Goal: Task Accomplishment & Management: Use online tool/utility

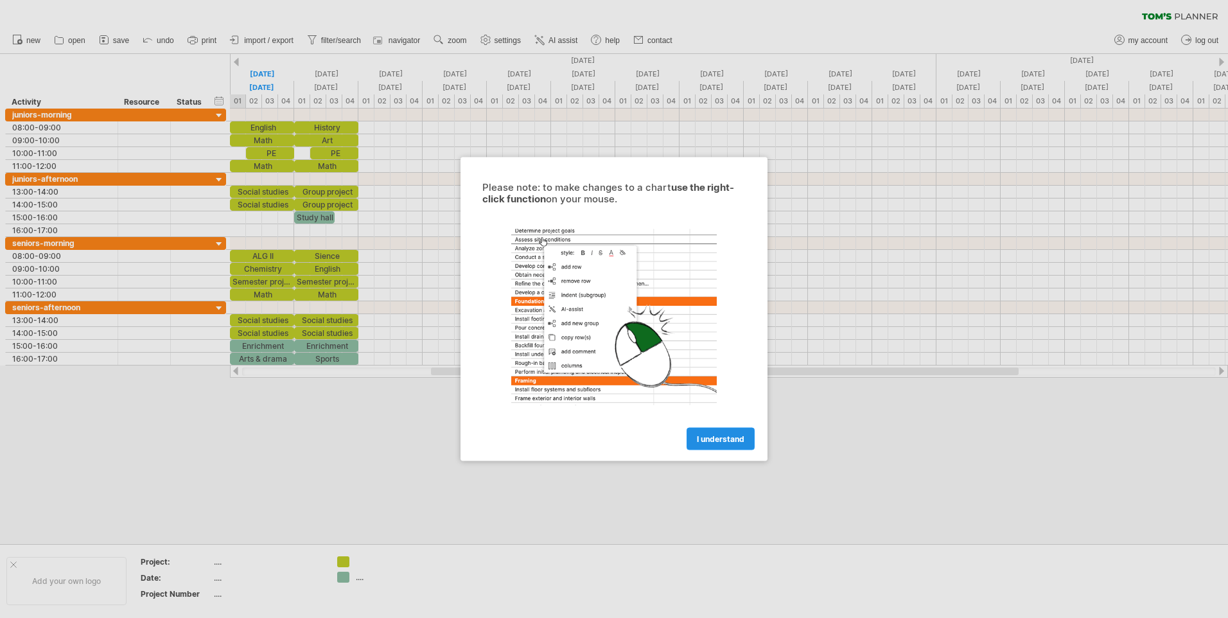
click at [715, 438] on span "I understand" at bounding box center [721, 439] width 48 height 10
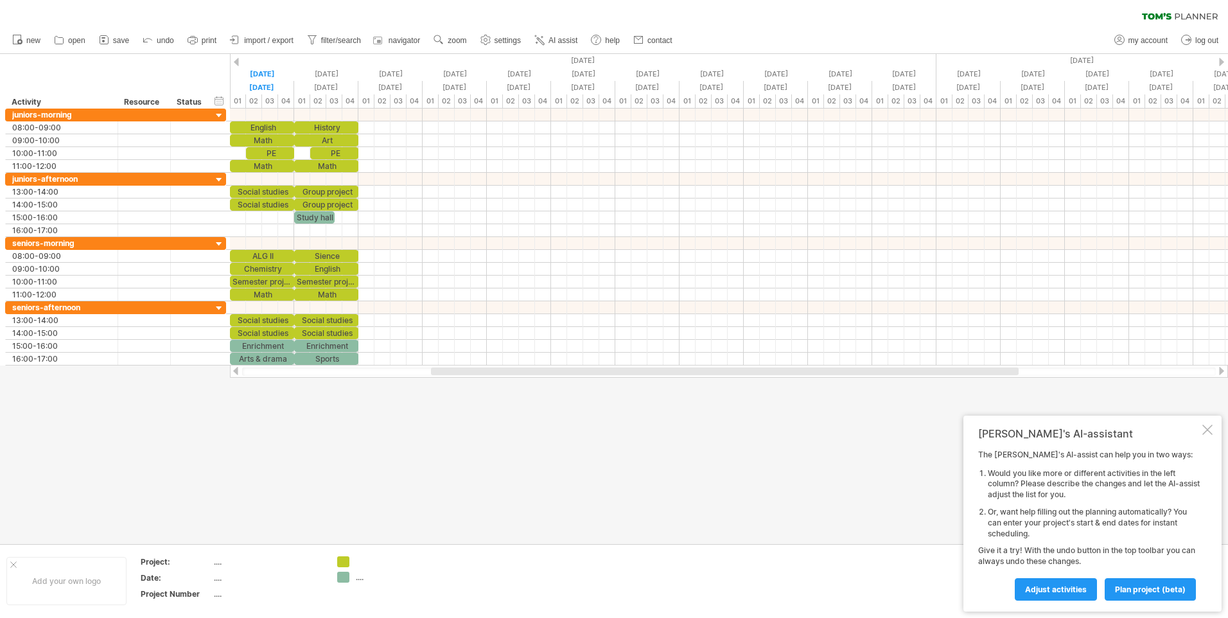
click at [1210, 428] on div at bounding box center [1208, 430] width 10 height 10
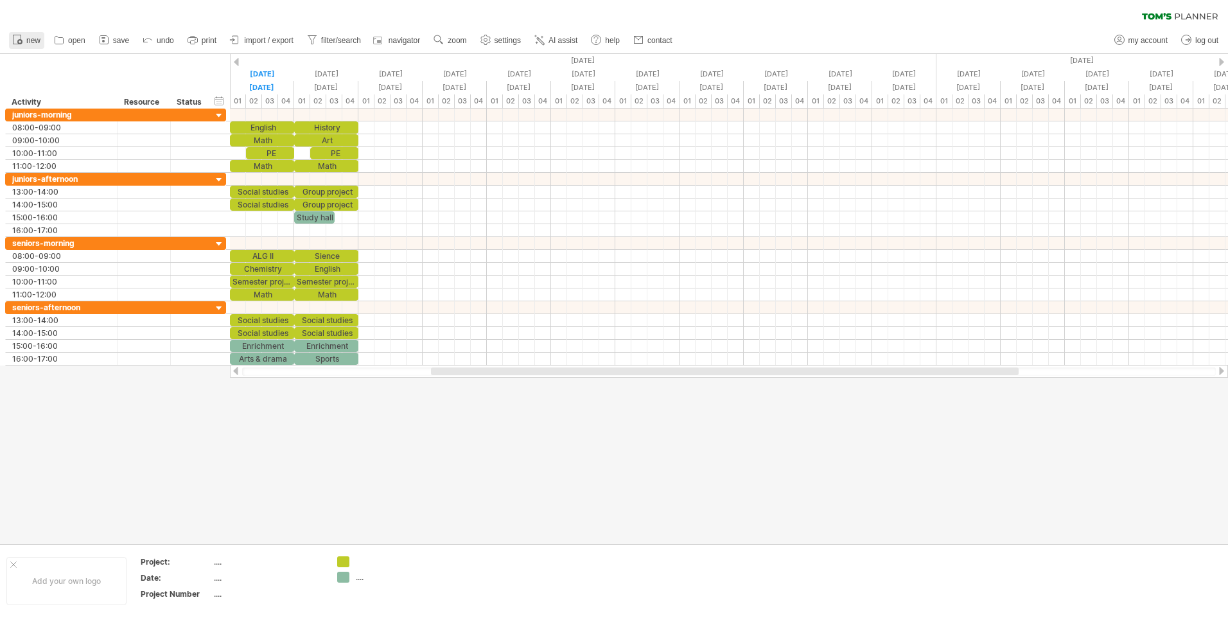
click at [26, 43] on span "new" at bounding box center [33, 40] width 14 height 9
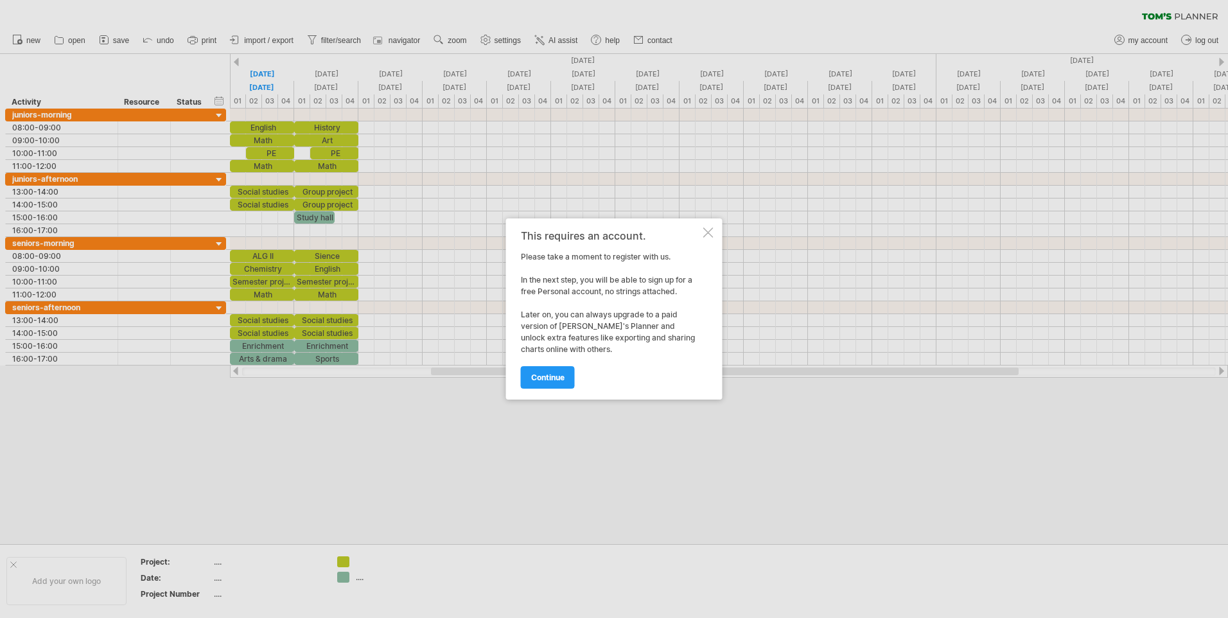
drag, startPoint x: 539, startPoint y: 355, endPoint x: 542, endPoint y: 361, distance: 6.6
click at [541, 359] on div "continue" at bounding box center [611, 371] width 180 height 33
click at [545, 371] on link "continue" at bounding box center [548, 377] width 54 height 22
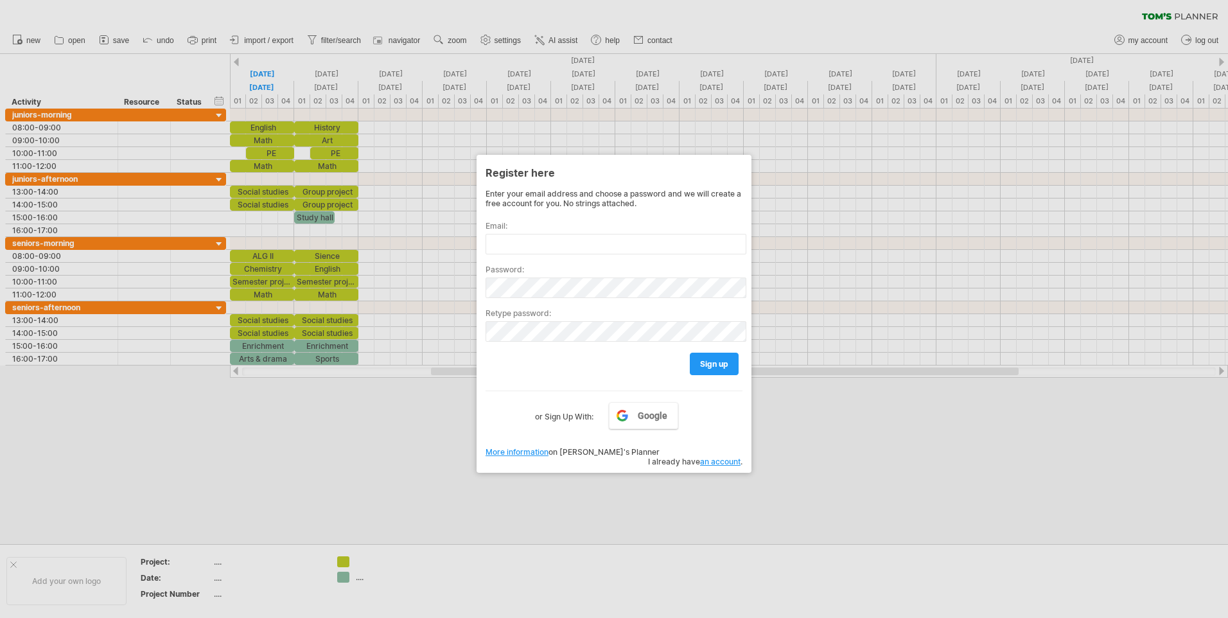
click at [337, 424] on div at bounding box center [614, 309] width 1228 height 618
click at [306, 329] on div at bounding box center [614, 309] width 1228 height 618
click at [286, 323] on div at bounding box center [614, 309] width 1228 height 618
drag, startPoint x: 269, startPoint y: 262, endPoint x: 269, endPoint y: 253, distance: 9.0
click at [269, 262] on div at bounding box center [614, 309] width 1228 height 618
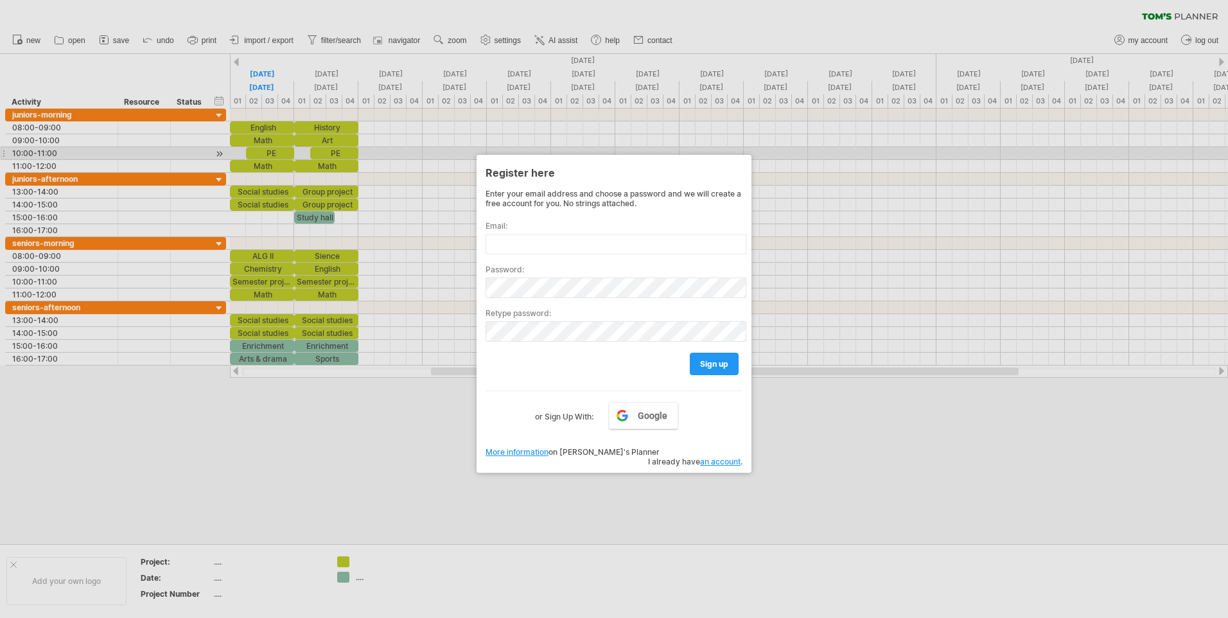
click at [299, 147] on div at bounding box center [614, 309] width 1228 height 618
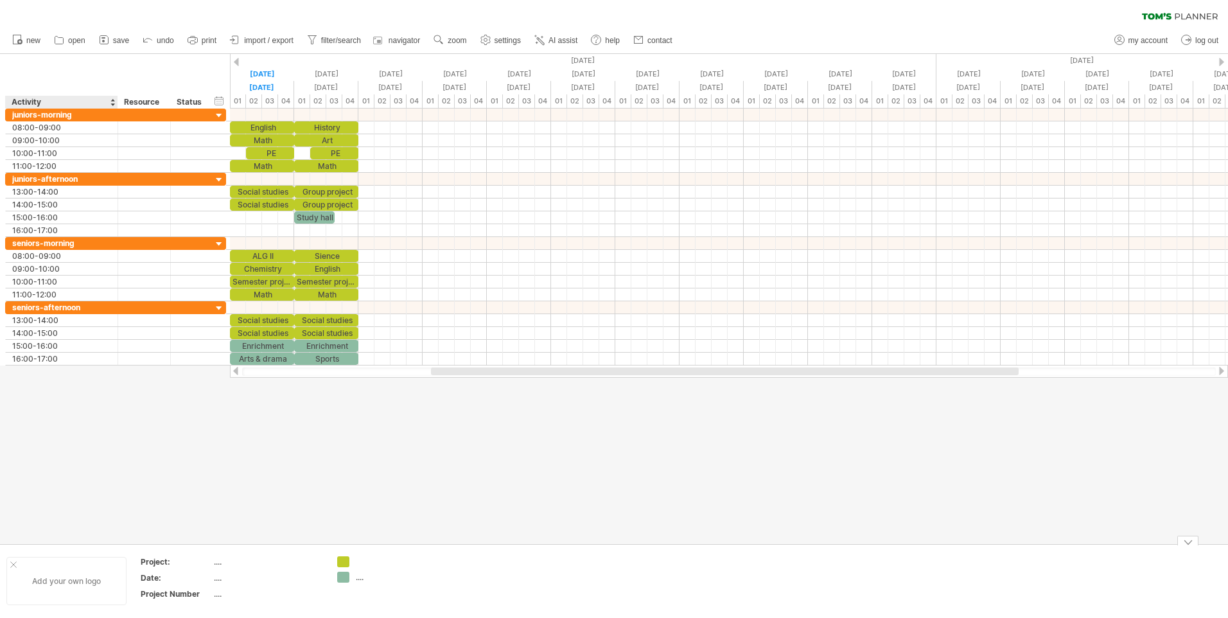
click at [10, 563] on div at bounding box center [13, 565] width 6 height 6
click at [1196, 20] on div "clear filter reapply filter" at bounding box center [614, 13] width 1228 height 27
click at [1191, 13] on icon at bounding box center [1180, 16] width 76 height 7
click at [510, 39] on span "settings" at bounding box center [508, 40] width 26 height 9
select select "*"
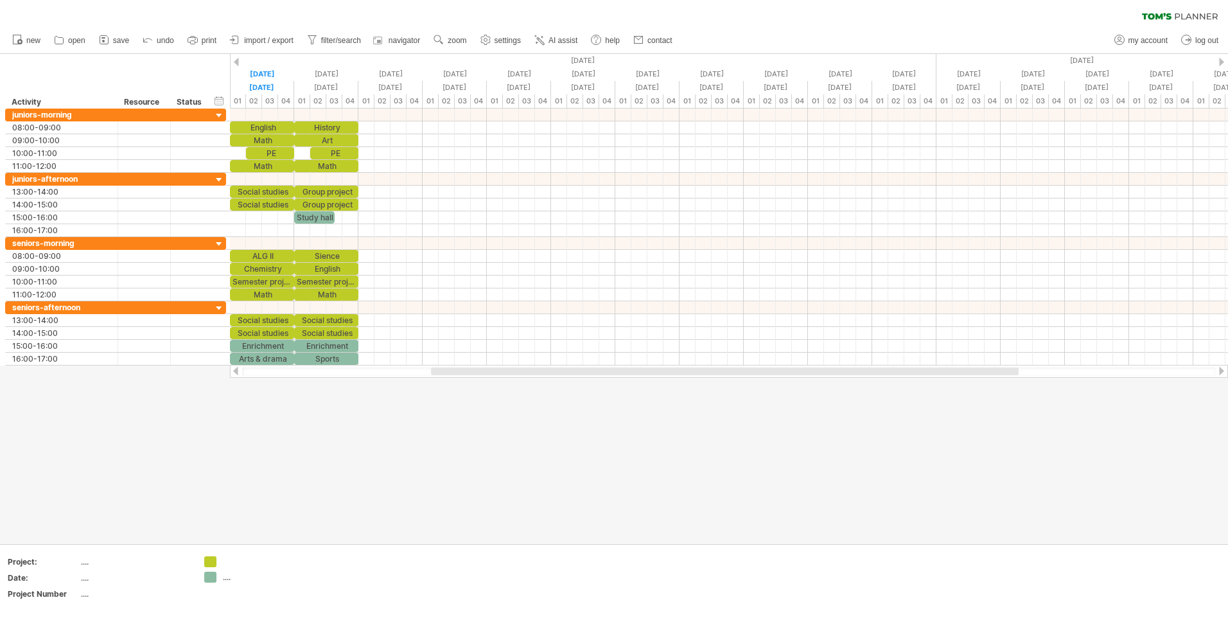
select select "*"
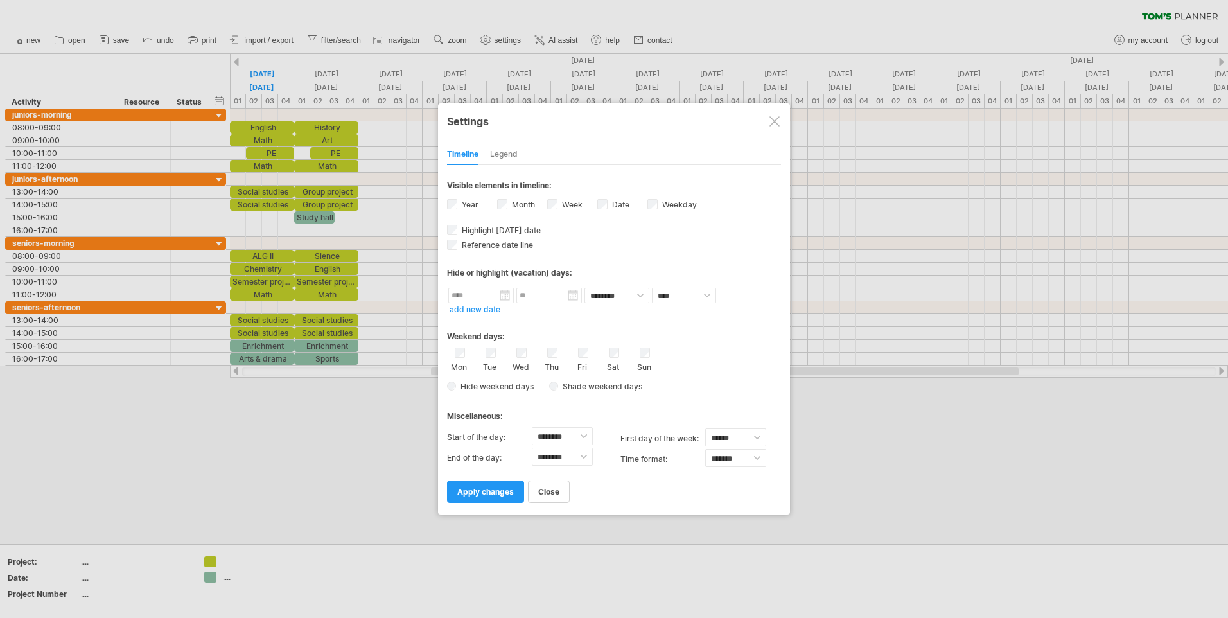
click at [775, 122] on div at bounding box center [775, 121] width 10 height 10
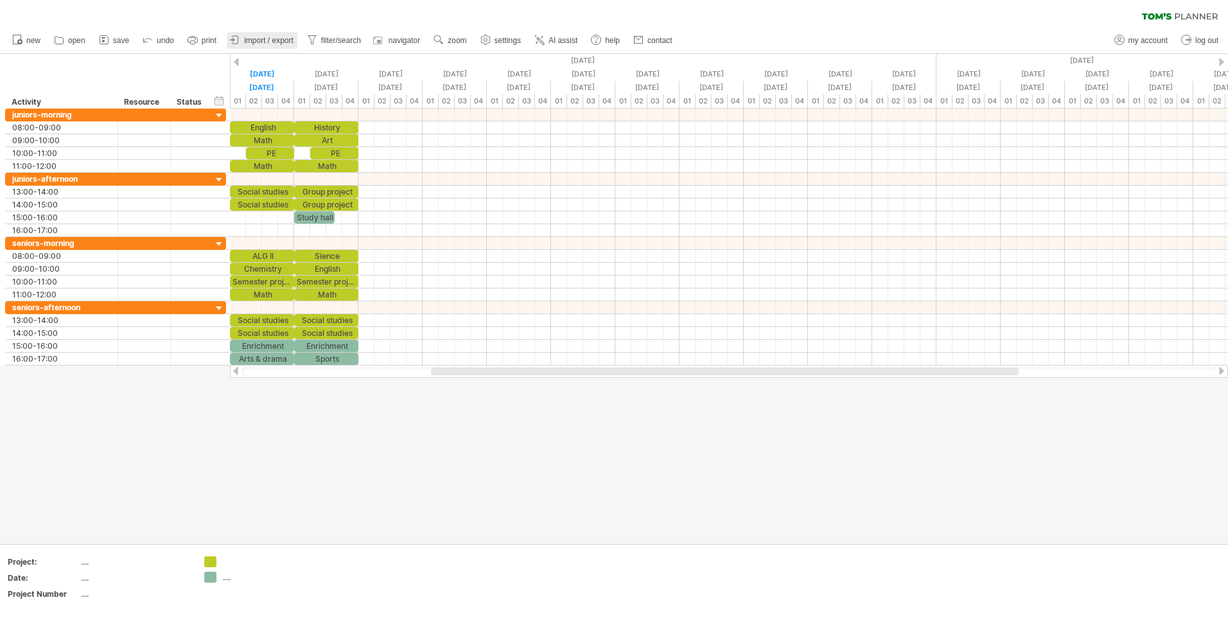
click at [277, 46] on link "import / export" at bounding box center [262, 40] width 71 height 17
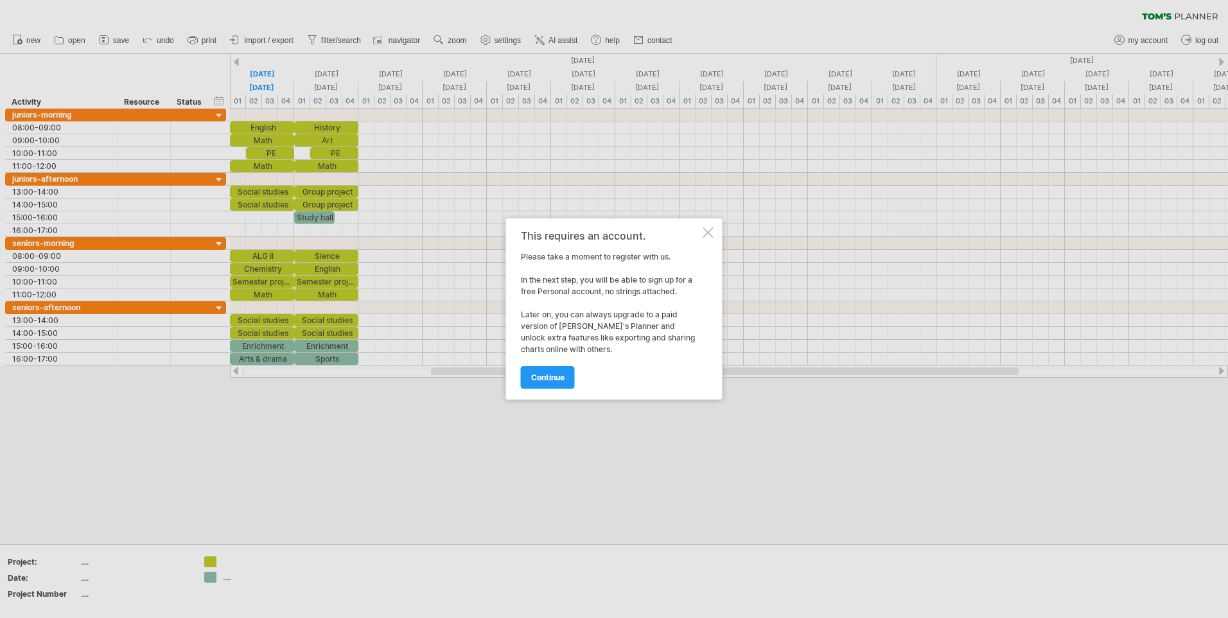
click at [708, 232] on div at bounding box center [709, 232] width 10 height 10
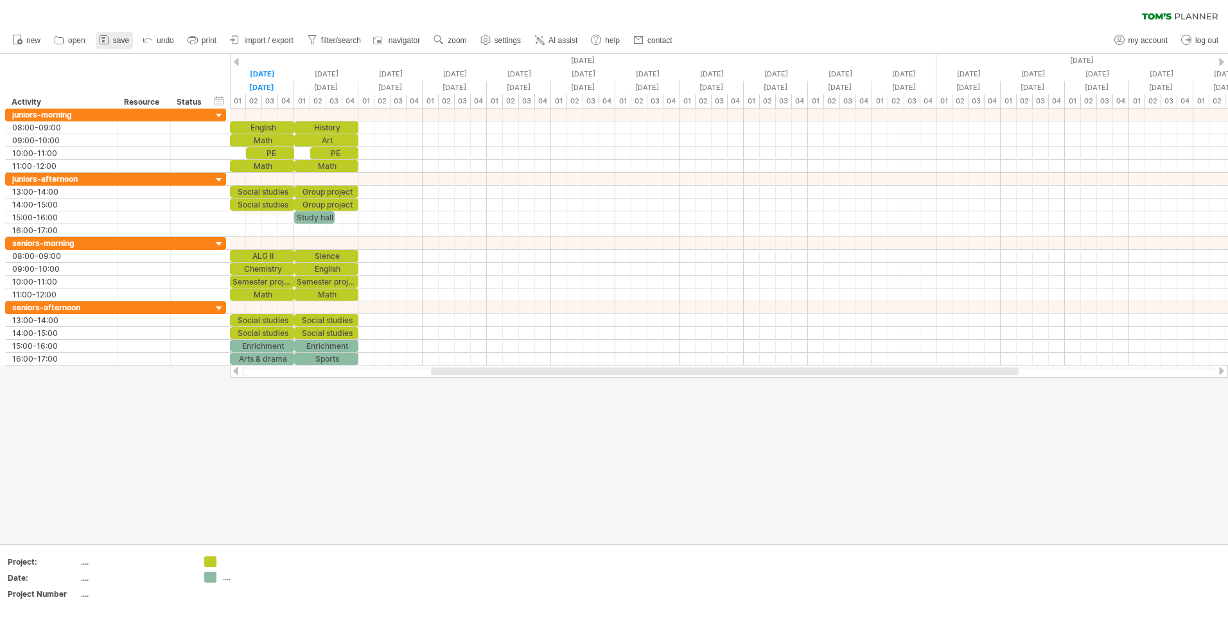
click at [120, 33] on link "save" at bounding box center [114, 40] width 37 height 17
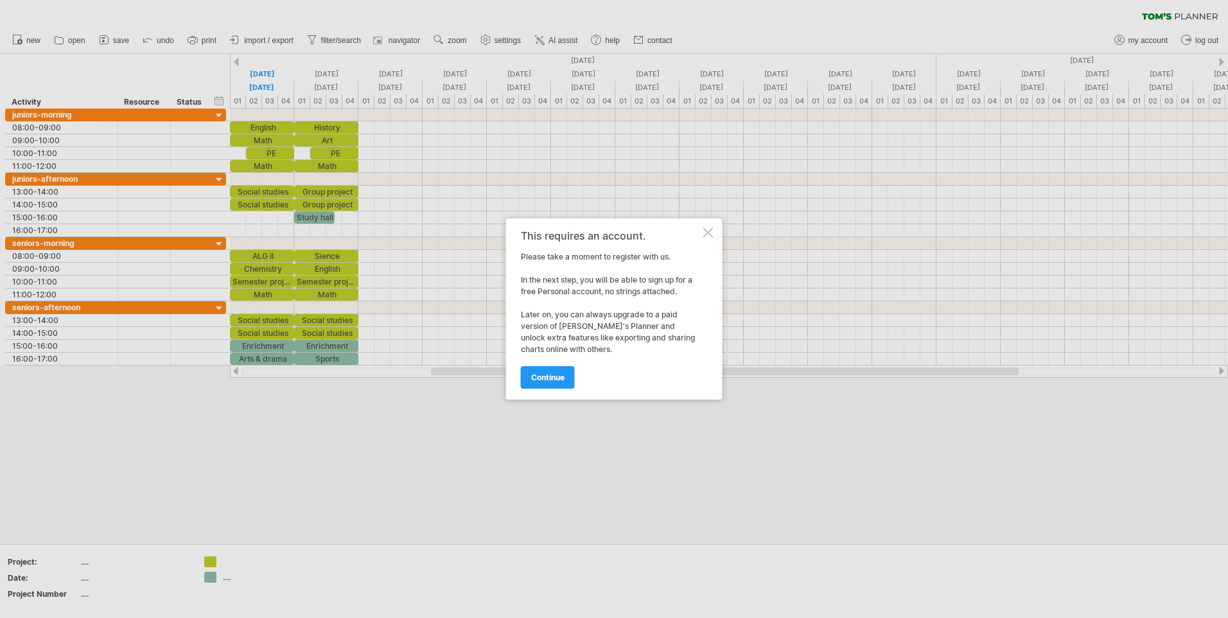
click at [710, 233] on div at bounding box center [709, 232] width 10 height 10
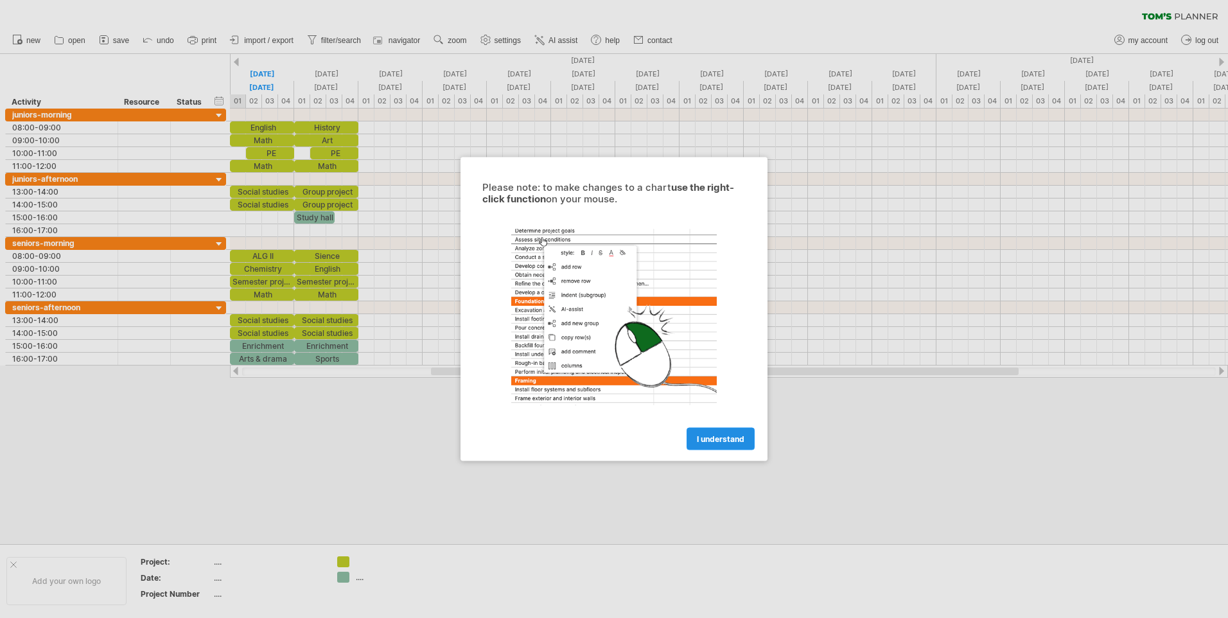
click at [719, 441] on span "I understand" at bounding box center [721, 439] width 48 height 10
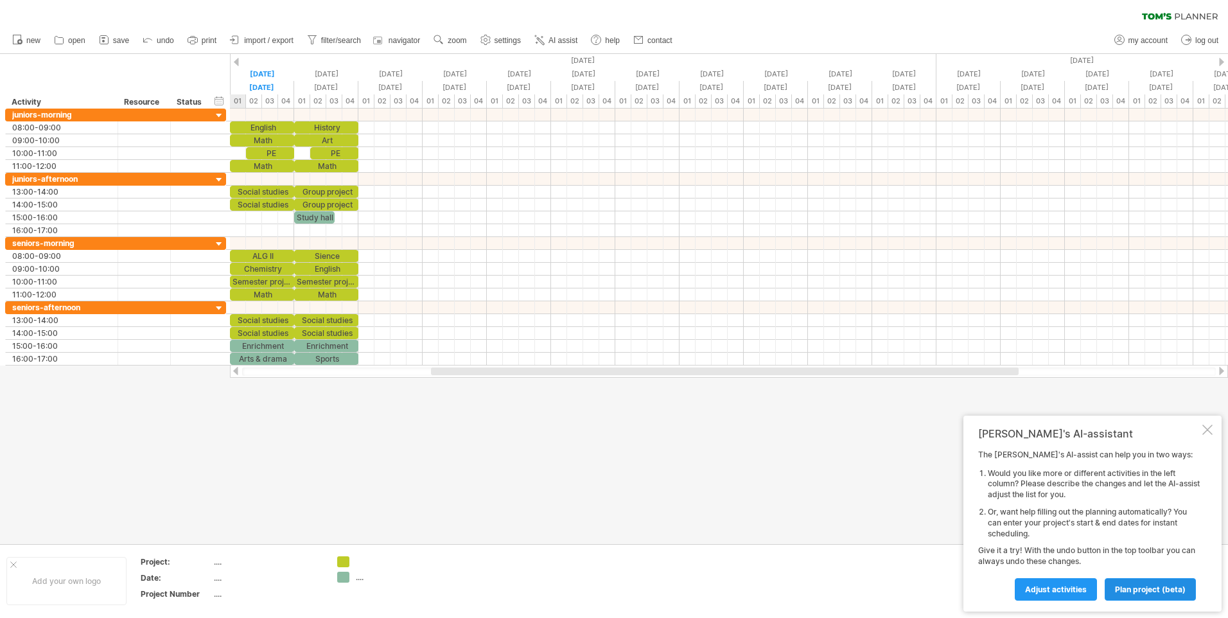
click at [1165, 580] on link "plan project (beta)" at bounding box center [1150, 589] width 91 height 22
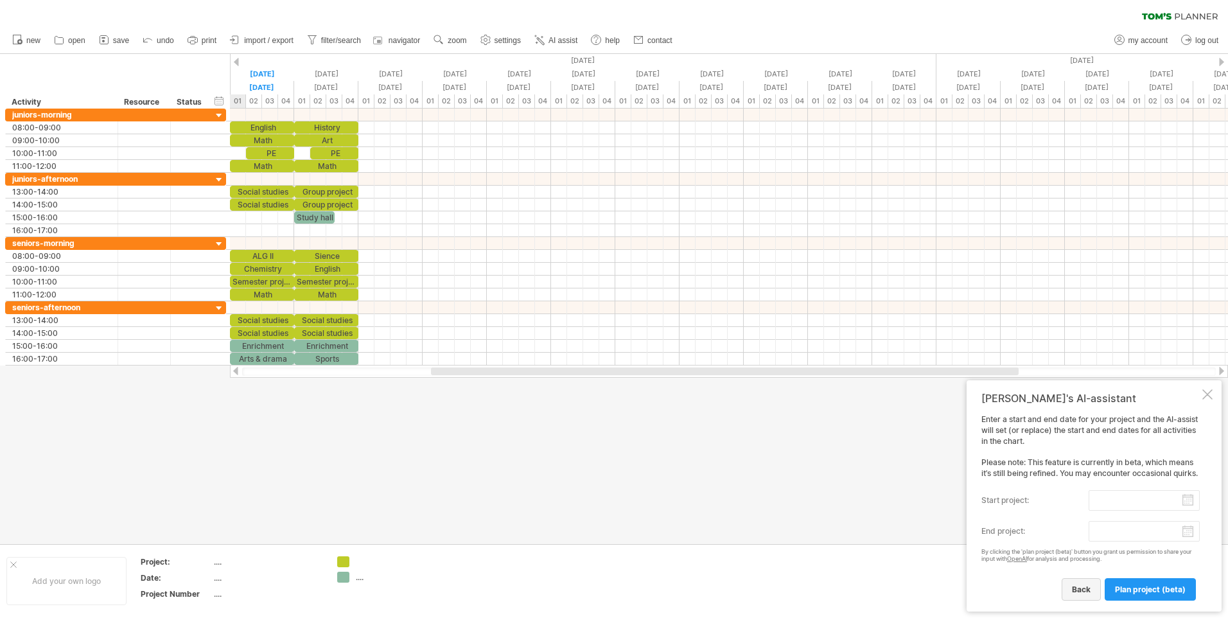
click at [1086, 590] on span "back" at bounding box center [1081, 590] width 19 height 10
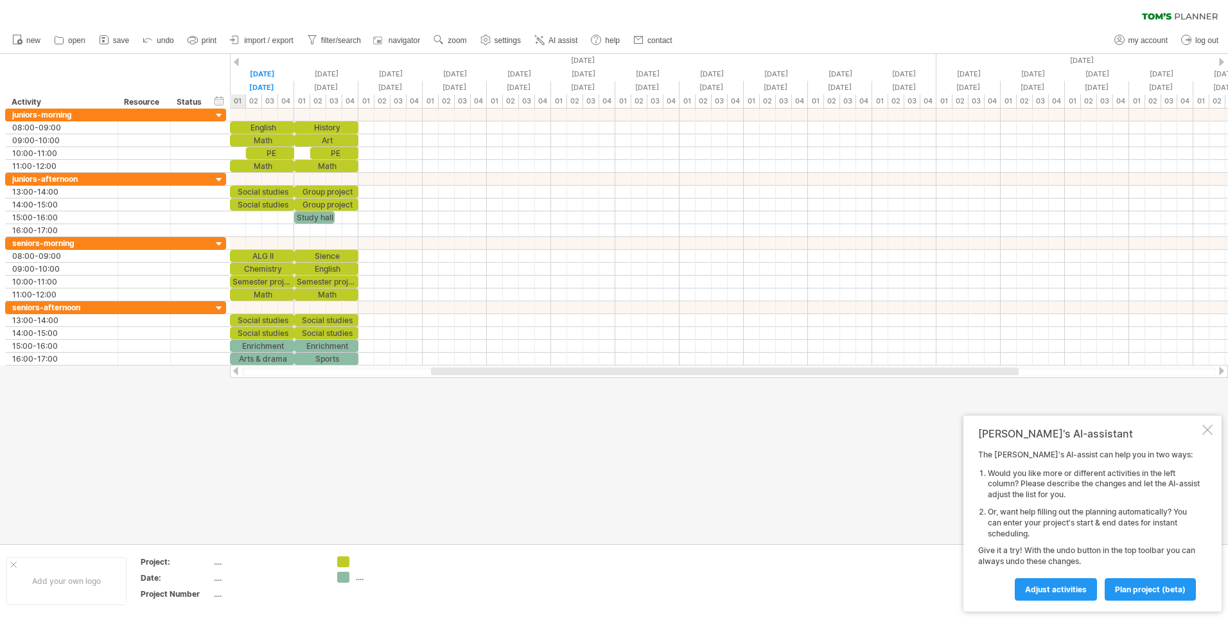
click at [1212, 432] on div at bounding box center [1208, 430] width 10 height 10
